Goal: Transaction & Acquisition: Purchase product/service

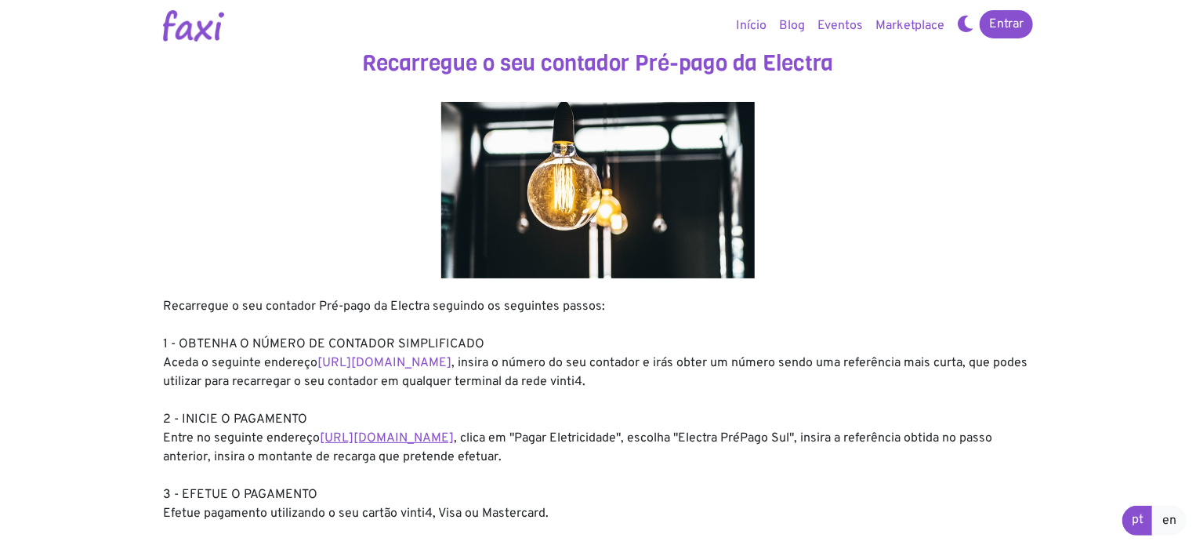
click at [389, 444] on link "https://faxi.online/bill-payment/2" at bounding box center [387, 438] width 134 height 16
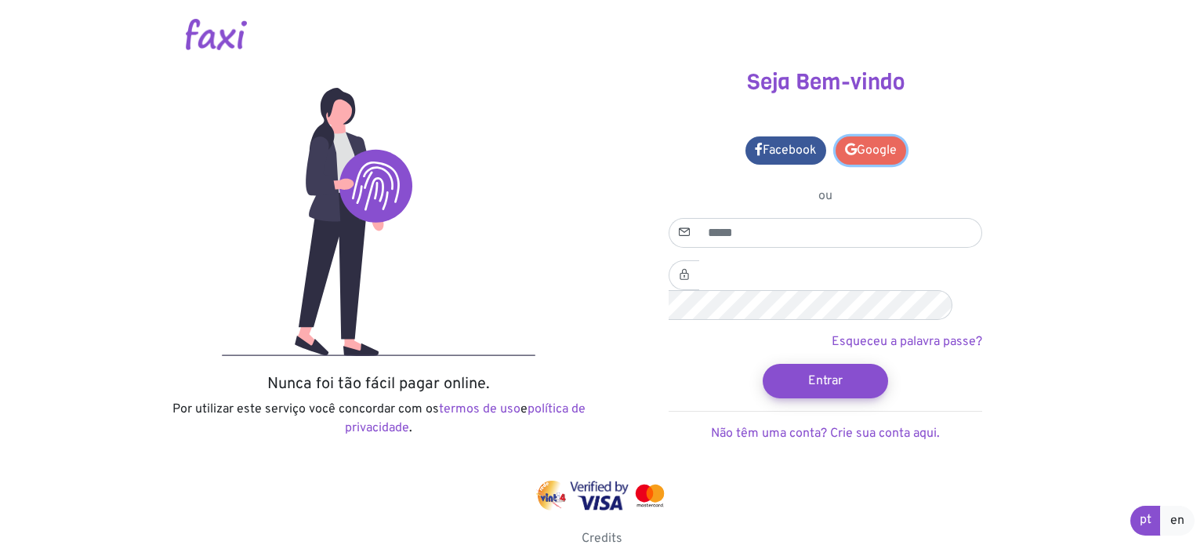
click at [884, 161] on link "Google" at bounding box center [870, 150] width 71 height 28
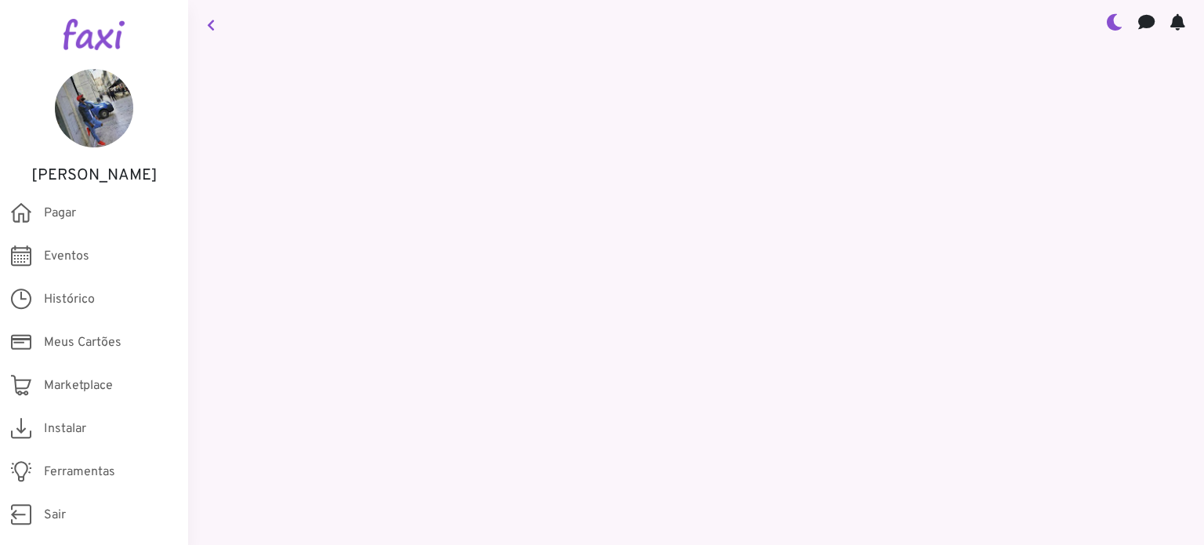
click at [524, 116] on main "{{ $store.state.unreadMessages }} {{ $store.state.unreadNotifications }}" at bounding box center [696, 272] width 1016 height 545
click at [69, 214] on span "Pagar" at bounding box center [60, 213] width 32 height 19
click at [20, 209] on icon at bounding box center [21, 212] width 20 height 31
click at [24, 216] on icon at bounding box center [21, 212] width 20 height 31
click at [47, 209] on span "Pagar" at bounding box center [60, 213] width 32 height 19
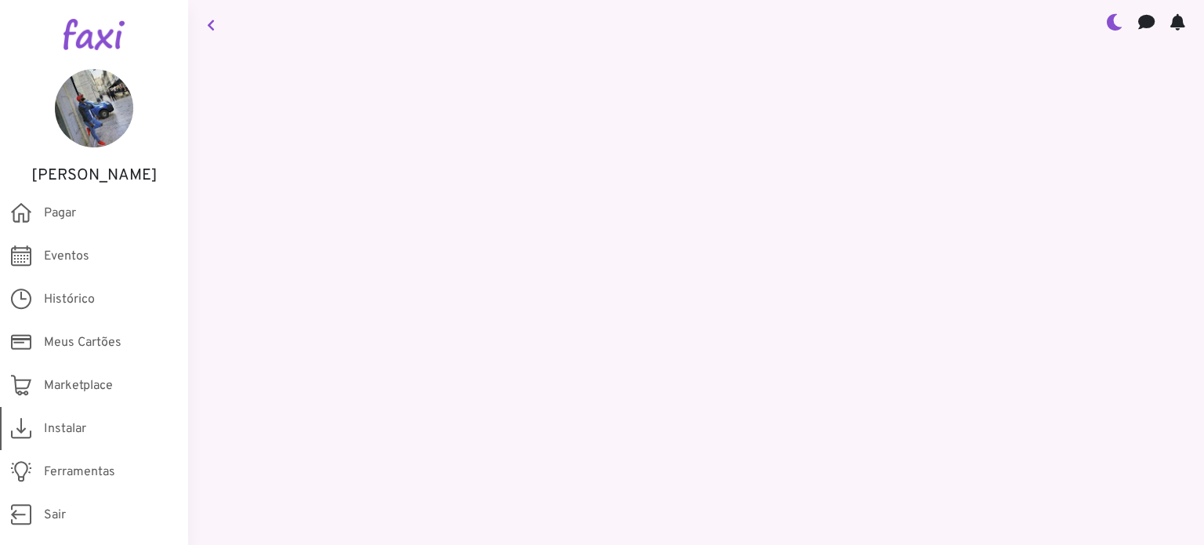
click at [63, 432] on span "Instalar" at bounding box center [65, 428] width 42 height 19
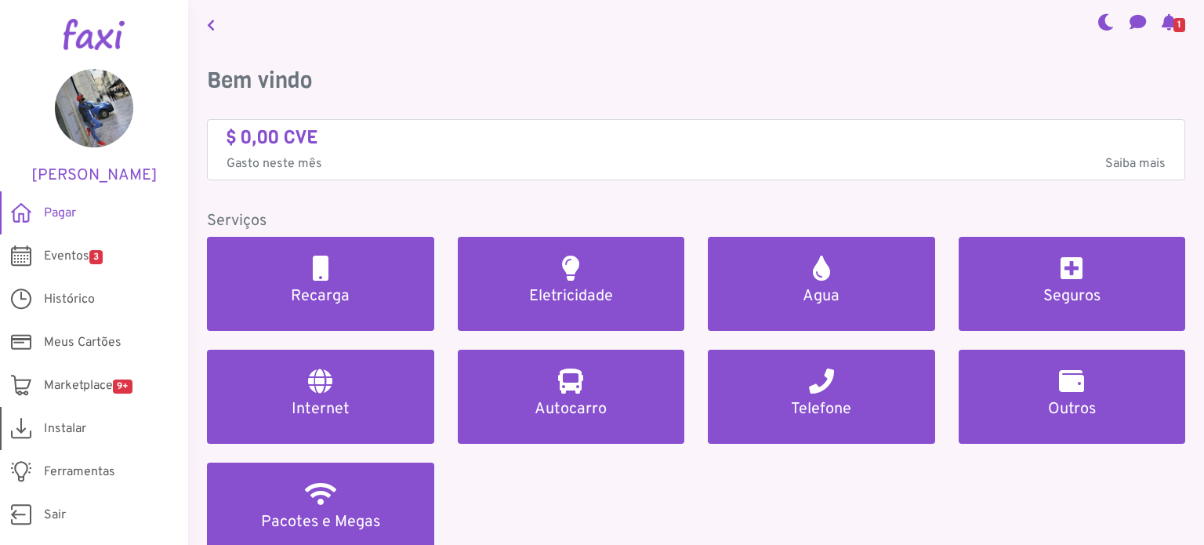
click at [77, 430] on span "Instalar" at bounding box center [65, 428] width 42 height 19
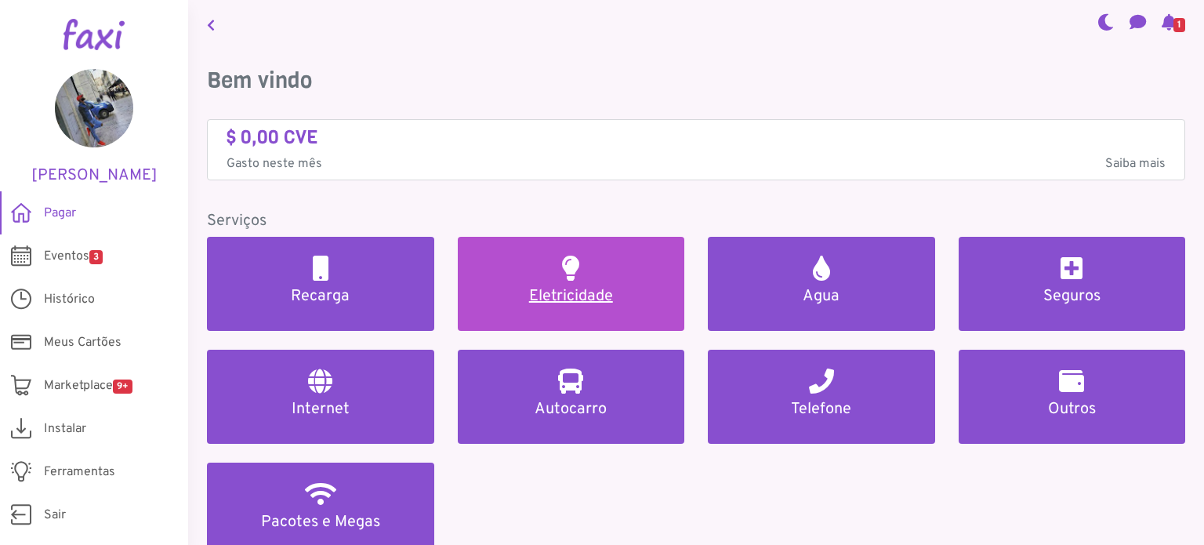
click at [563, 284] on link "Eletricidade" at bounding box center [571, 284] width 227 height 94
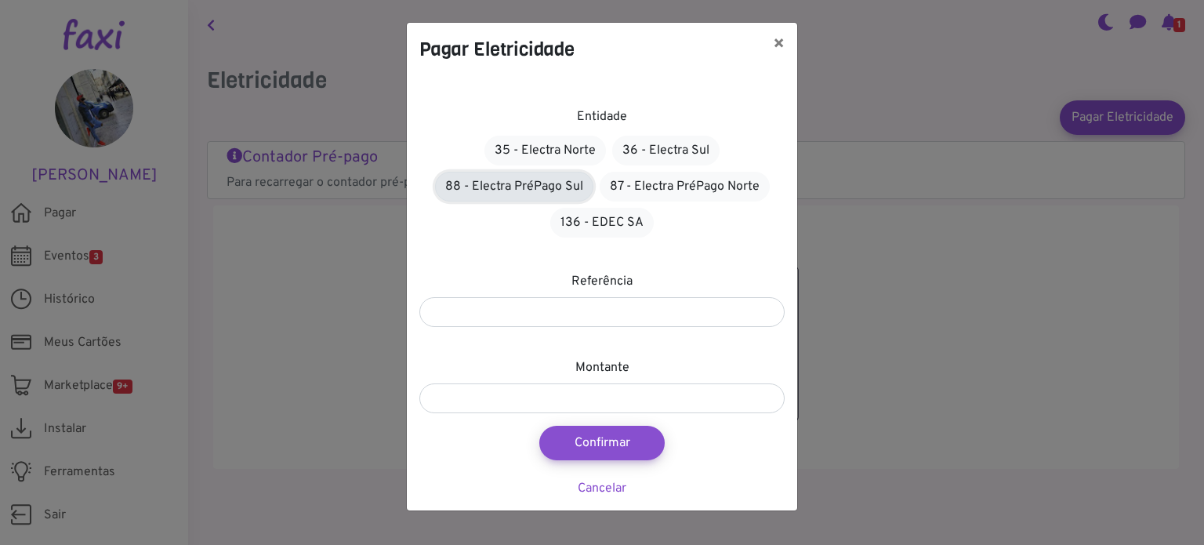
click at [546, 194] on link "88 - Electra PréPago Sul" at bounding box center [514, 187] width 158 height 30
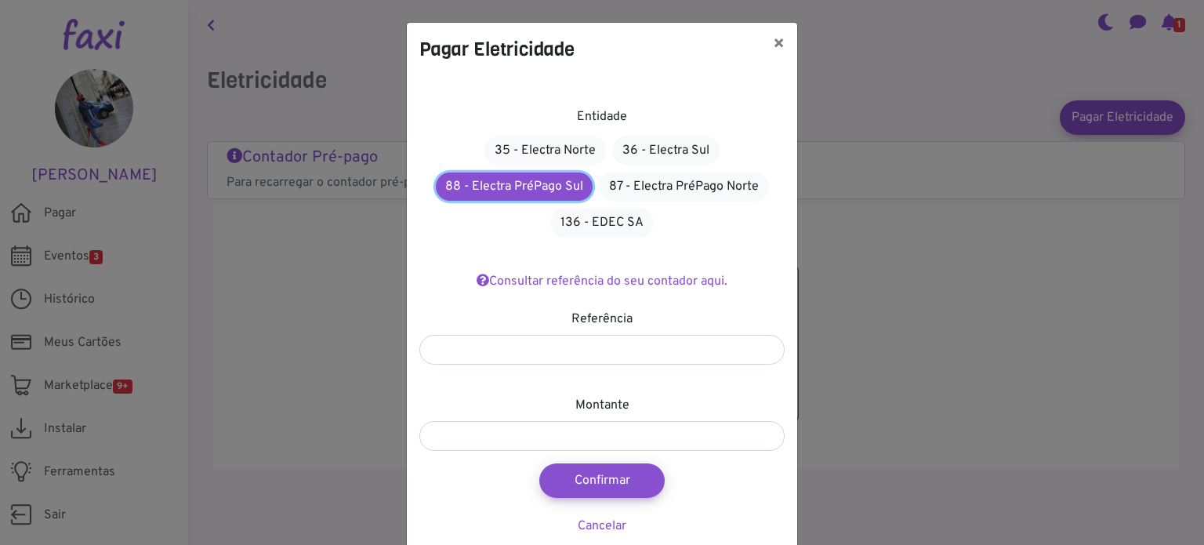
scroll to position [24, 0]
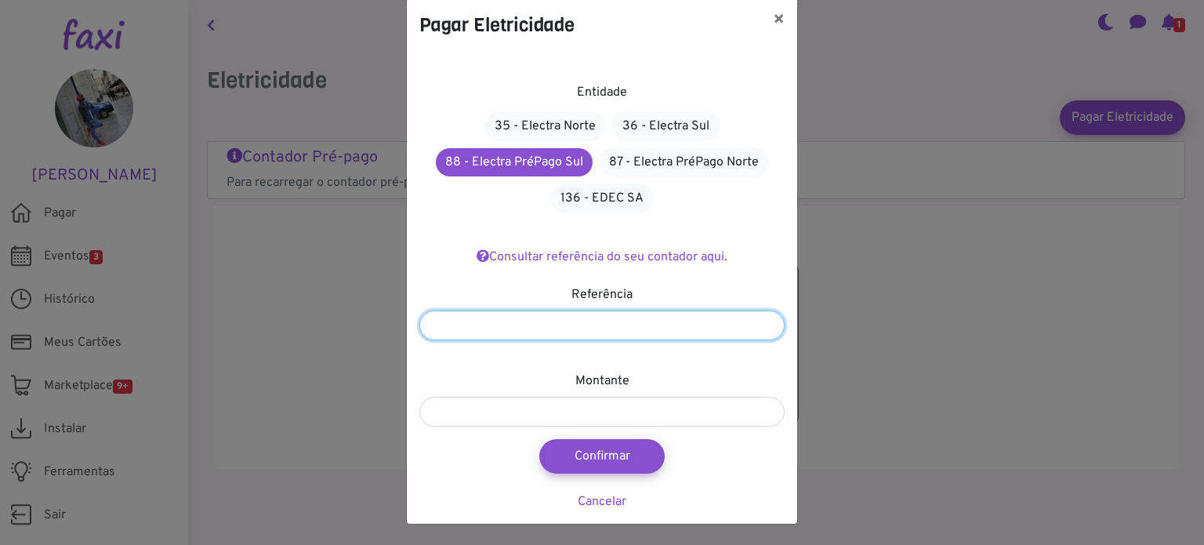
click at [522, 314] on input "number" at bounding box center [601, 325] width 365 height 30
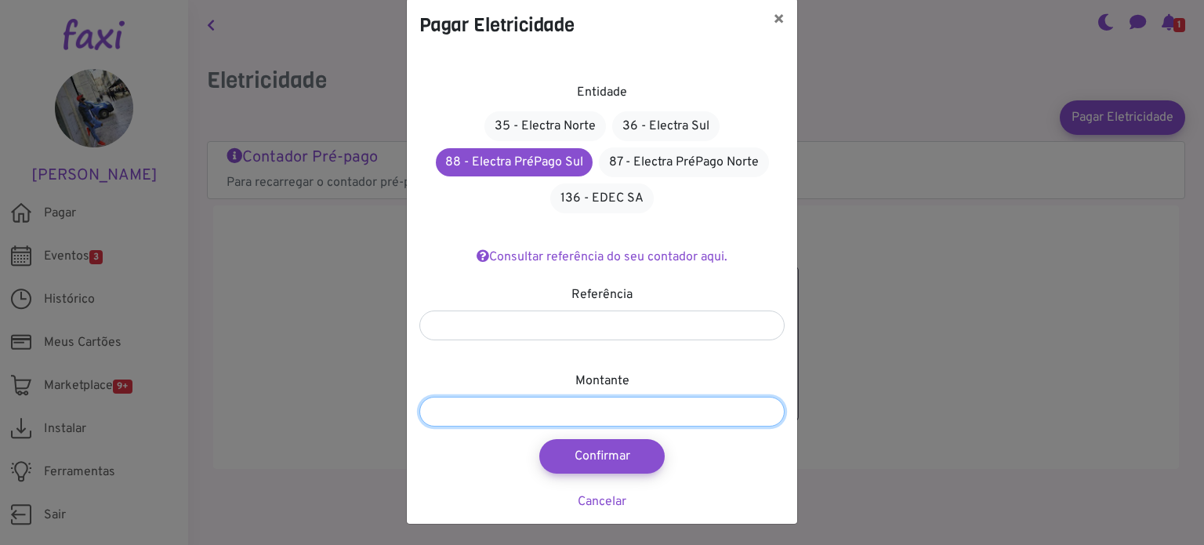
drag, startPoint x: 542, startPoint y: 407, endPoint x: 577, endPoint y: 394, distance: 37.4
click at [542, 407] on input "number" at bounding box center [601, 412] width 365 height 30
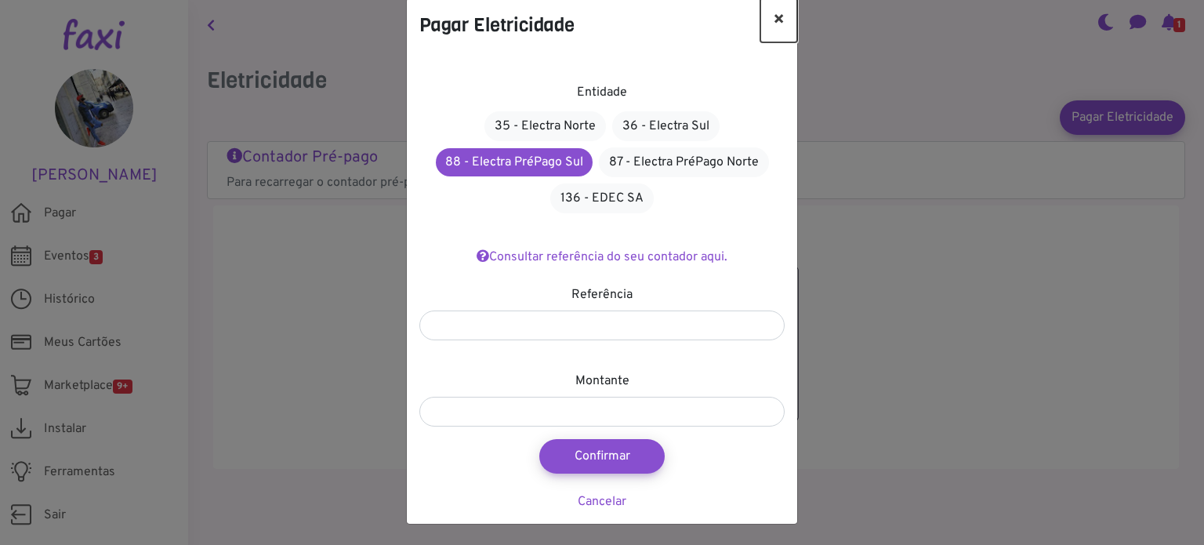
drag, startPoint x: 779, startPoint y: 17, endPoint x: 821, endPoint y: 1, distance: 45.4
click at [779, 17] on button "×" at bounding box center [778, 20] width 37 height 44
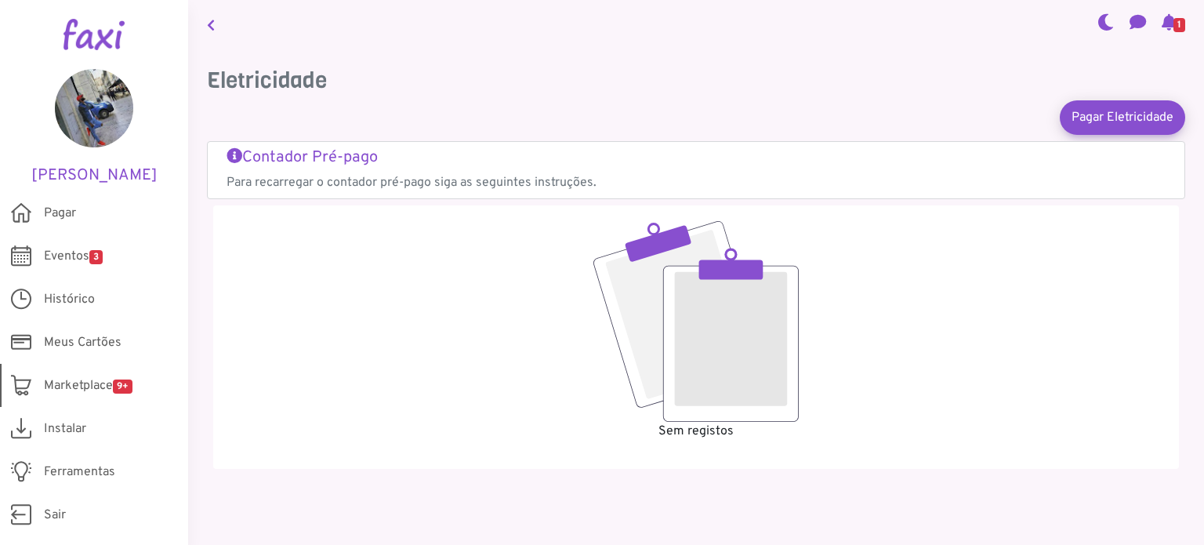
click at [96, 379] on span "Marketplace 9+" at bounding box center [88, 385] width 89 height 19
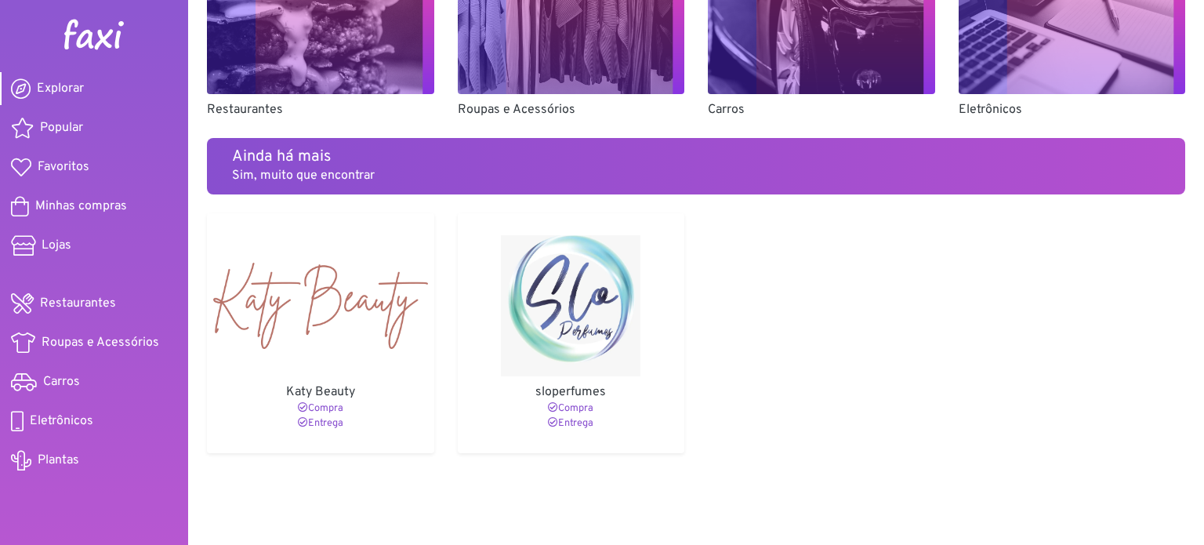
scroll to position [1134, 0]
